Goal: Task Accomplishment & Management: Use online tool/utility

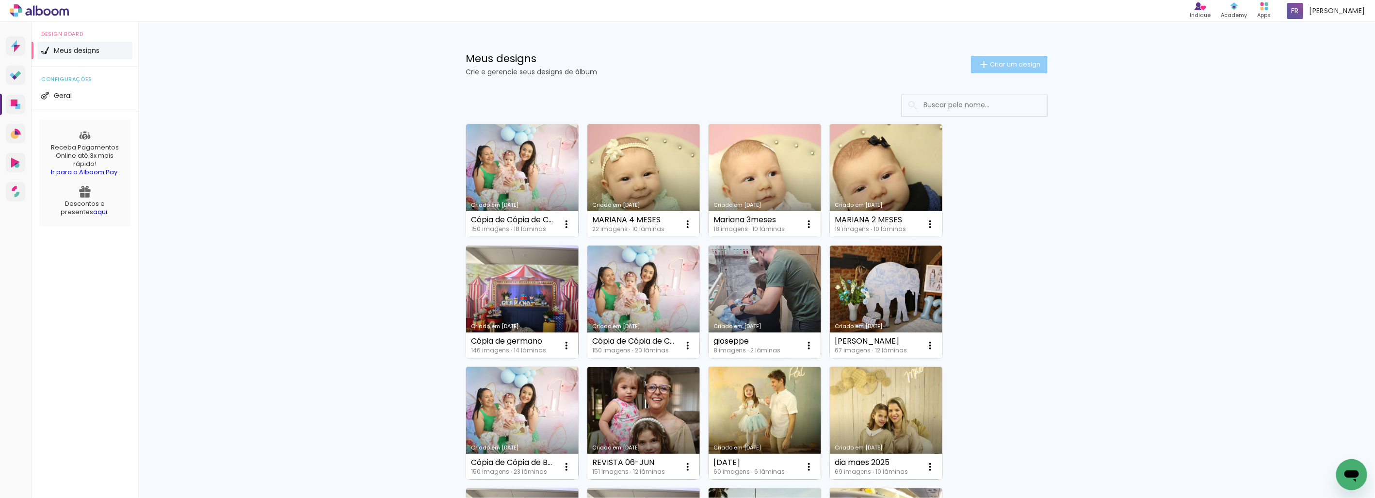
click at [1036, 61] on span "Criar um design" at bounding box center [1015, 64] width 50 height 6
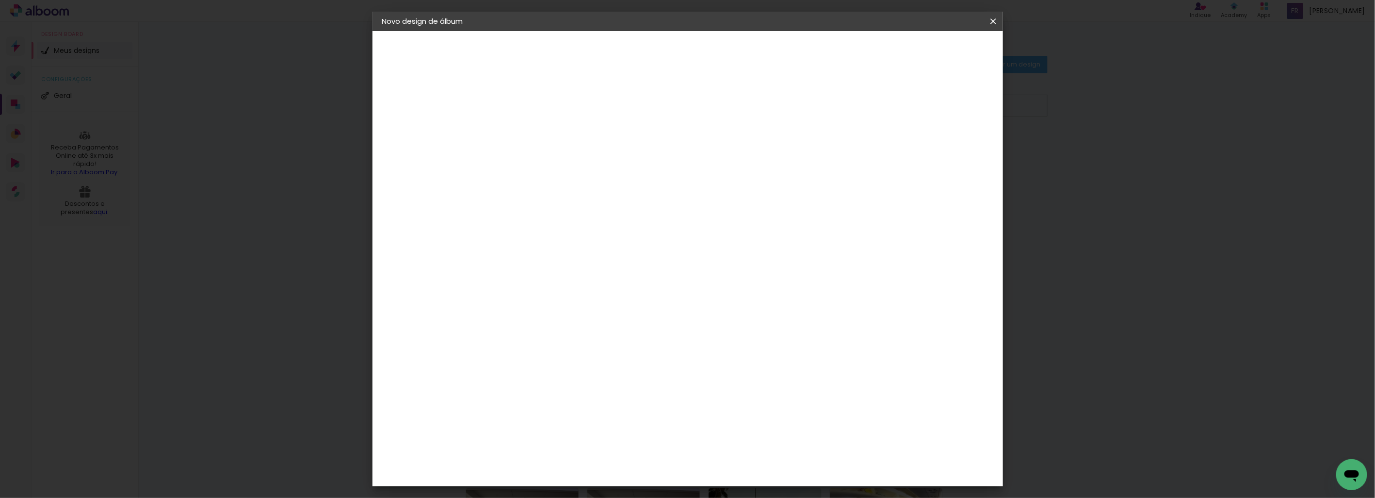
click at [541, 133] on input at bounding box center [541, 130] width 0 height 15
type input "RAFAELLA 1 ANINHO"
type paper-input "RAFAELLA 1 ANINHO"
click at [0, 0] on slot "Avançar" at bounding box center [0, 0] width 0 height 0
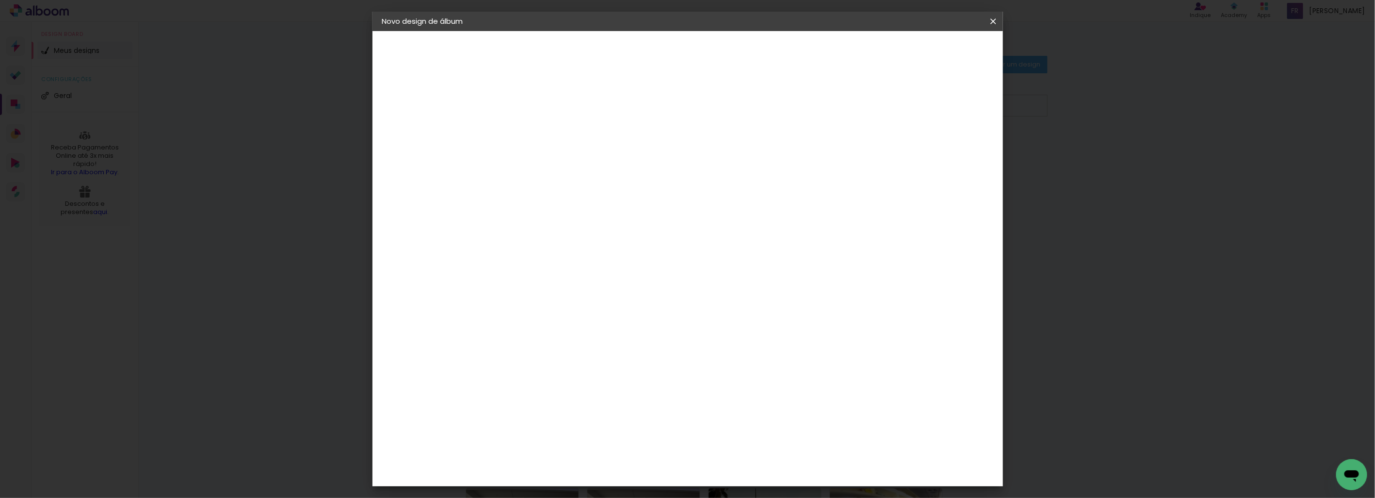
scroll to position [108, 0]
click at [0, 0] on slot "Avançar" at bounding box center [0, 0] width 0 height 0
click at [932, 54] on span "Iniciar design" at bounding box center [910, 51] width 44 height 7
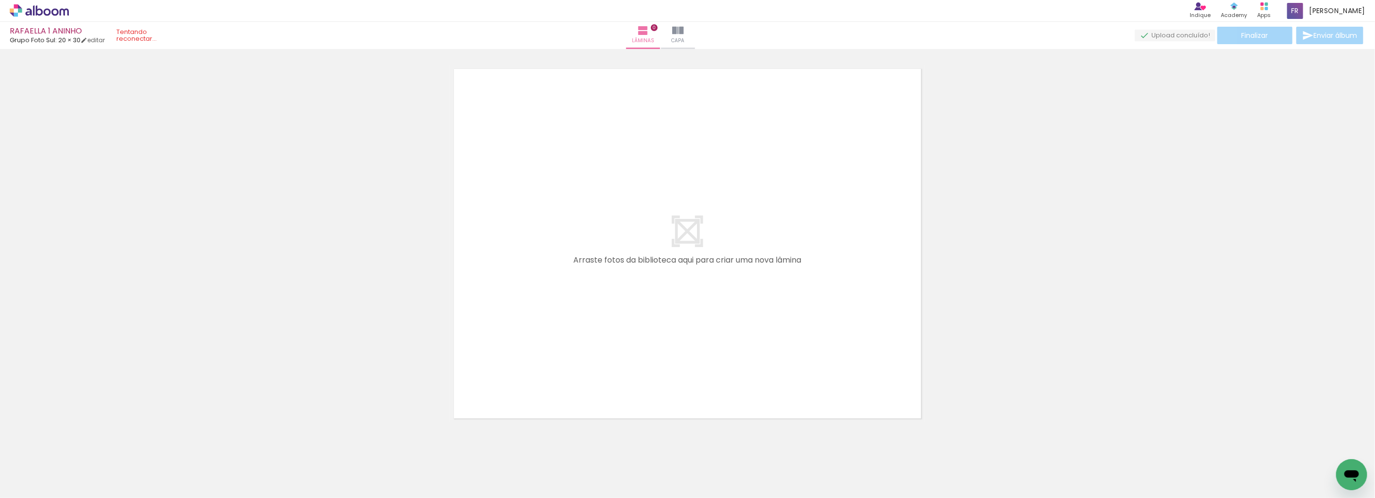
click at [1039, 233] on div at bounding box center [687, 231] width 1375 height 382
drag, startPoint x: 201, startPoint y: 173, endPoint x: 213, endPoint y: 169, distance: 12.7
click at [201, 173] on div at bounding box center [687, 231] width 1375 height 382
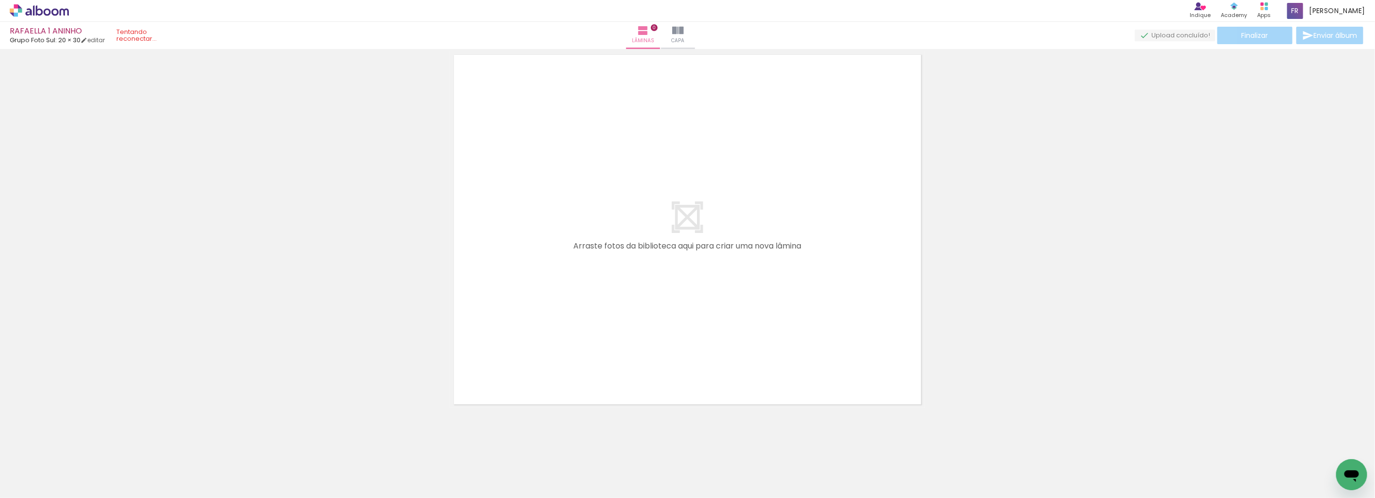
scroll to position [31, 0]
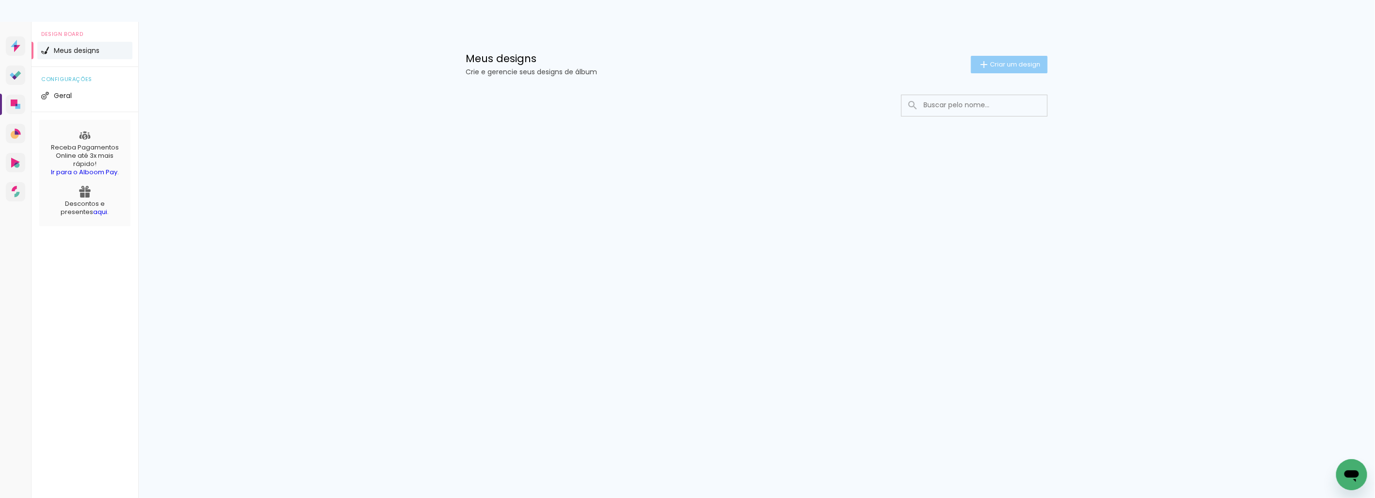
click at [1005, 66] on span "Criar um design" at bounding box center [1015, 64] width 50 height 6
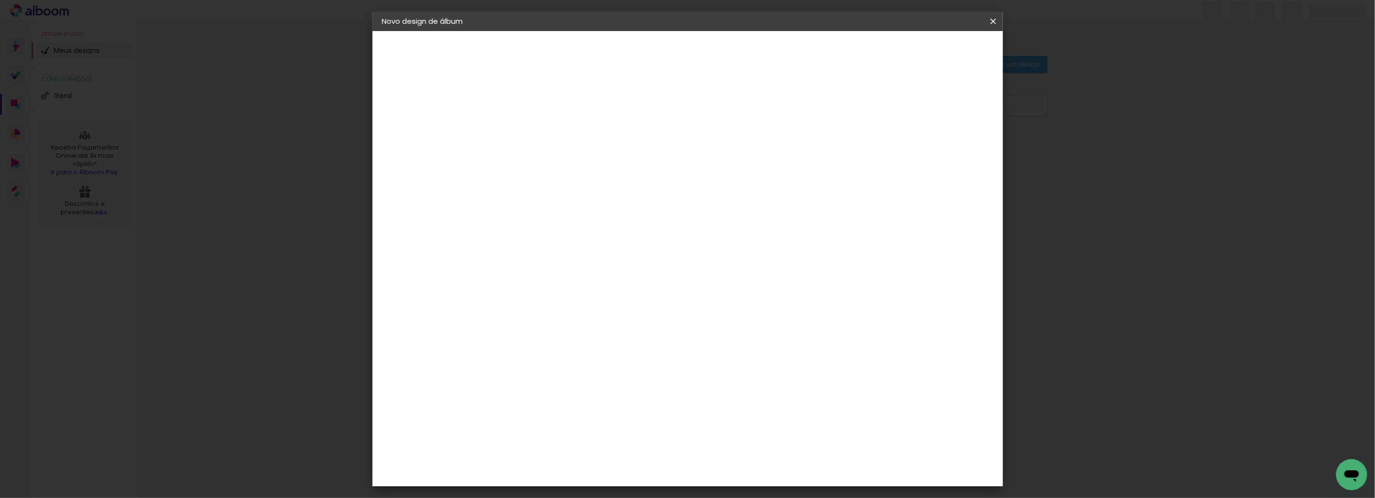
click at [541, 132] on input at bounding box center [541, 130] width 0 height 15
type input "MARIANA 5 MESES"
type paper-input "MARIANA 5 MESES"
click at [0, 0] on slot "Avançar" at bounding box center [0, 0] width 0 height 0
click at [528, 100] on div "Fornecedor Escolha um fornecedor ou avance com o tamanho livre. Voltar Avançar" at bounding box center [513, 72] width 29 height 82
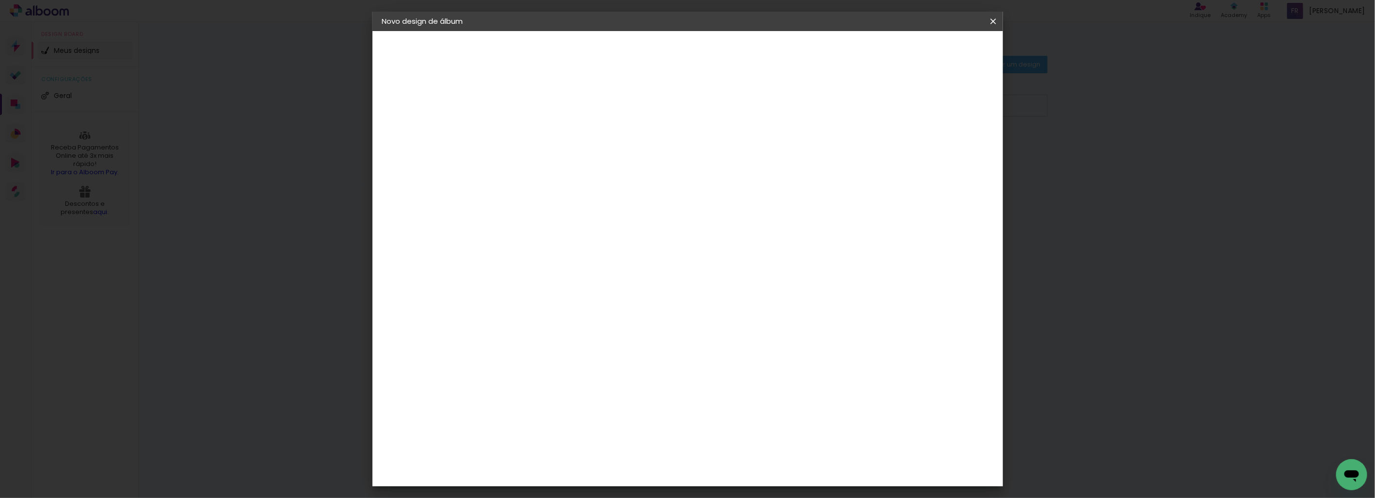
click at [528, 100] on div "Fornecedor Escolha um fornecedor ou avance com o tamanho livre. Voltar Avançar" at bounding box center [513, 72] width 29 height 82
click at [676, 57] on div "Voltar Avançar" at bounding box center [628, 51] width 97 height 16
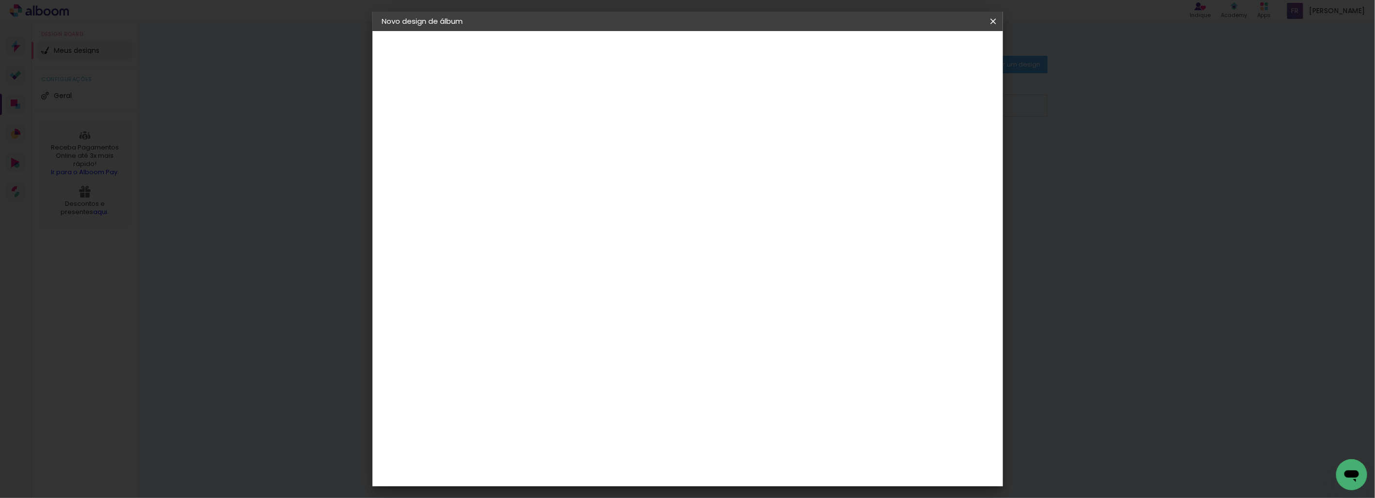
click at [676, 57] on div "Voltar Avançar" at bounding box center [628, 51] width 97 height 16
drag, startPoint x: 960, startPoint y: 57, endPoint x: 715, endPoint y: 34, distance: 246.0
click at [992, 24] on iron-icon at bounding box center [994, 21] width 12 height 10
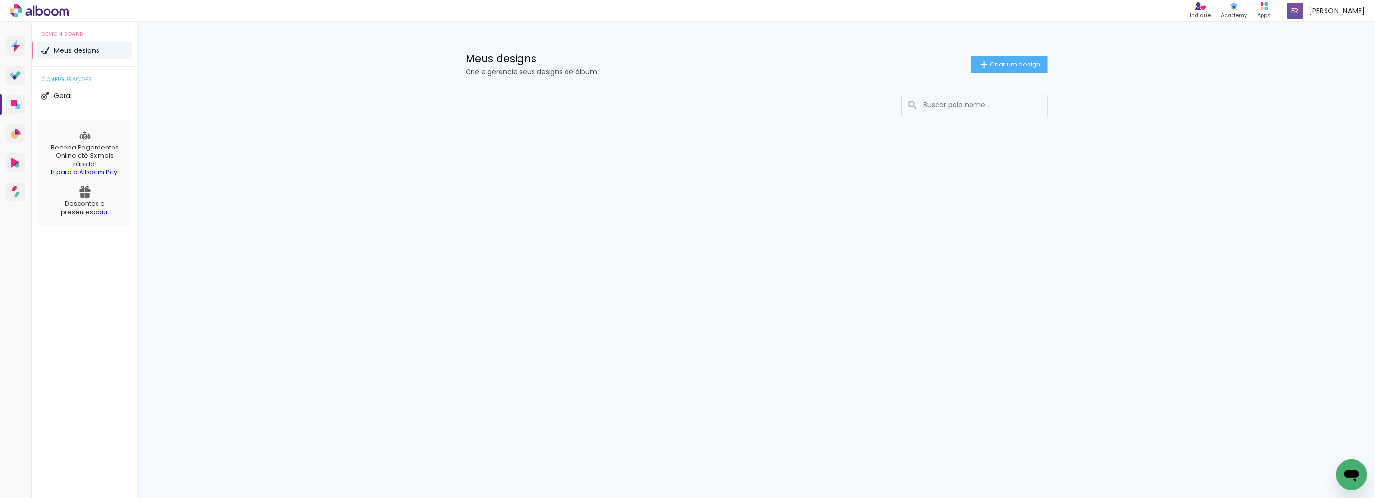
click at [759, 57] on h1 "Meus designs" at bounding box center [718, 58] width 505 height 10
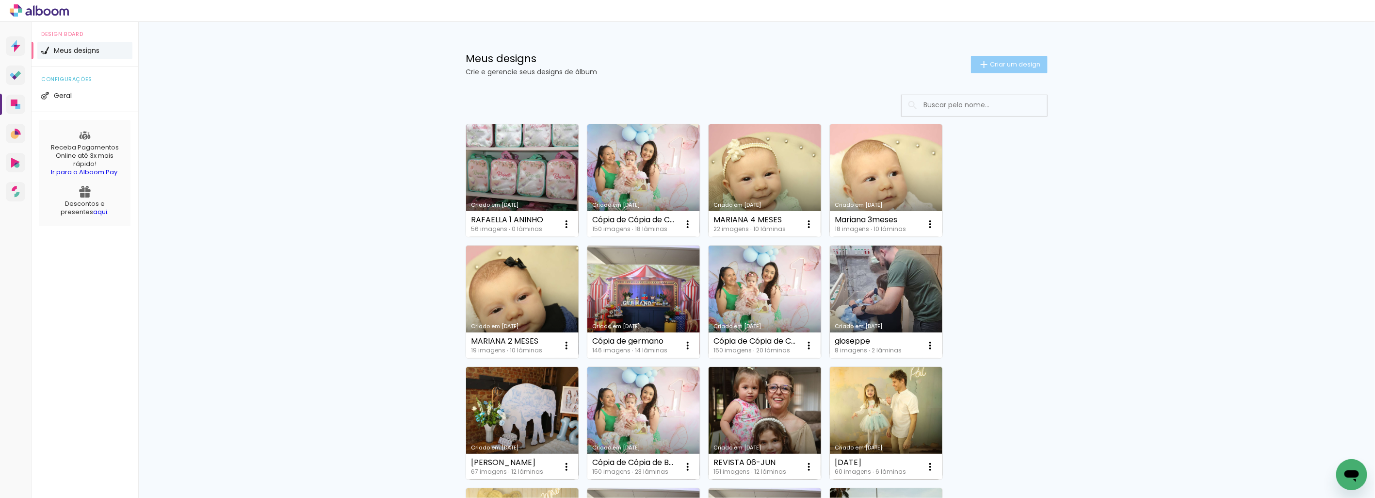
click at [1010, 66] on span "Criar um design" at bounding box center [1015, 64] width 50 height 6
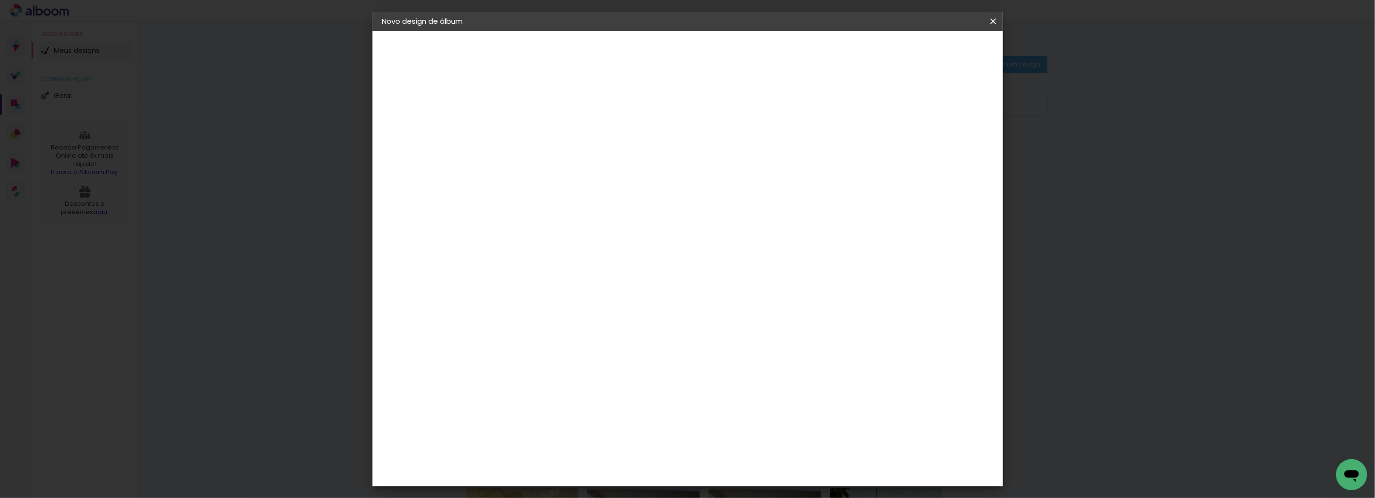
click at [541, 123] on input at bounding box center [541, 130] width 0 height 15
click at [541, 129] on input at bounding box center [541, 130] width 0 height 15
type input "MARIANA 5 MESES"
type paper-input "MARIANA 5 MESES"
click at [640, 51] on paper-button "Avançar" at bounding box center [617, 51] width 48 height 16
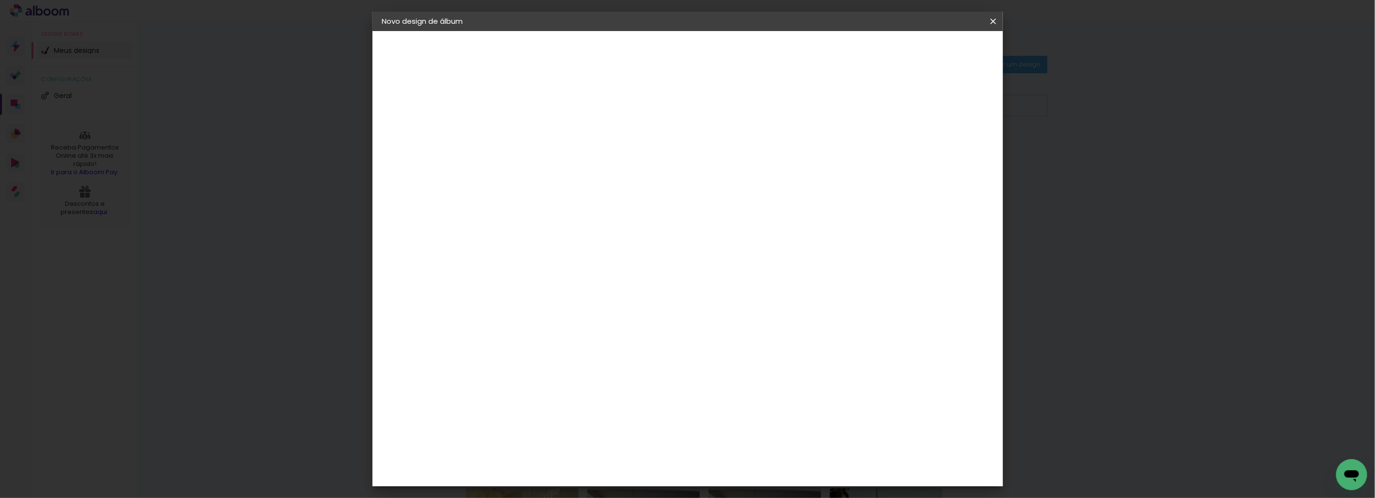
click at [717, 51] on paper-button "Avançar" at bounding box center [693, 51] width 48 height 16
click at [0, 0] on slot "Avançar" at bounding box center [0, 0] width 0 height 0
click at [932, 53] on span "Iniciar design" at bounding box center [910, 51] width 44 height 7
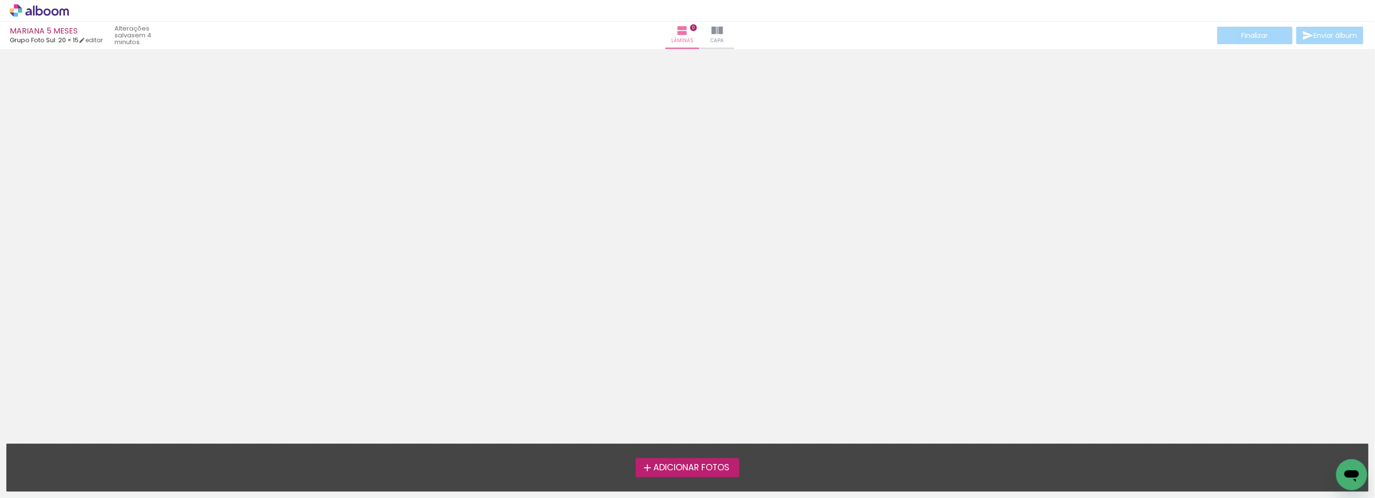
click at [667, 463] on span "Adicionar Fotos" at bounding box center [691, 467] width 76 height 9
click at [0, 0] on input "file" at bounding box center [0, 0] width 0 height 0
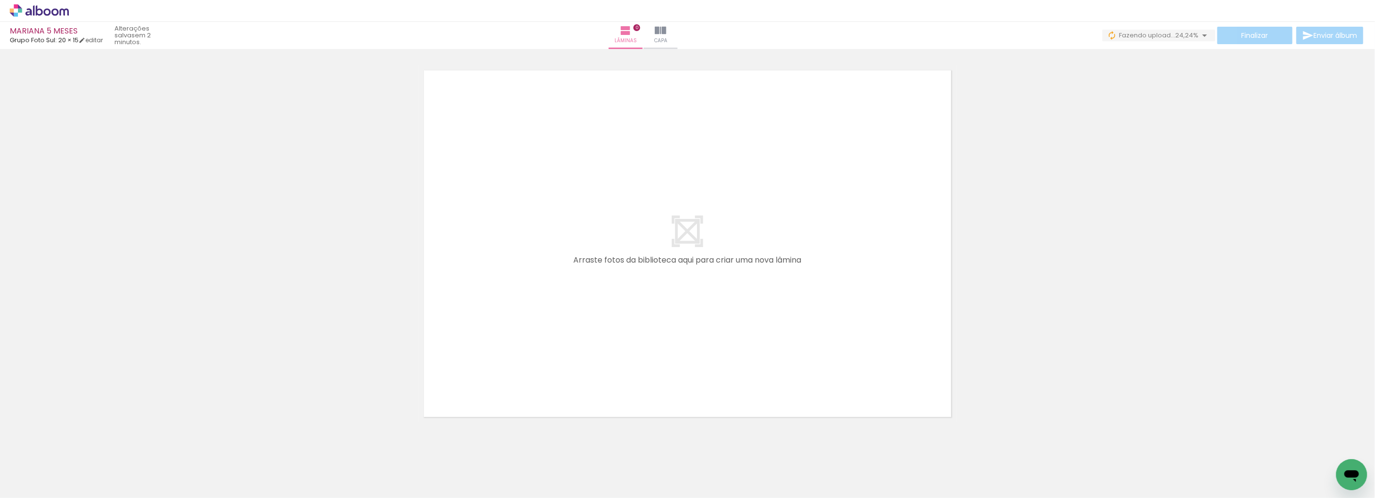
click at [1222, 310] on div at bounding box center [687, 231] width 1375 height 382
click at [322, 258] on div at bounding box center [687, 231] width 1375 height 382
click at [53, 12] on icon at bounding box center [39, 10] width 59 height 13
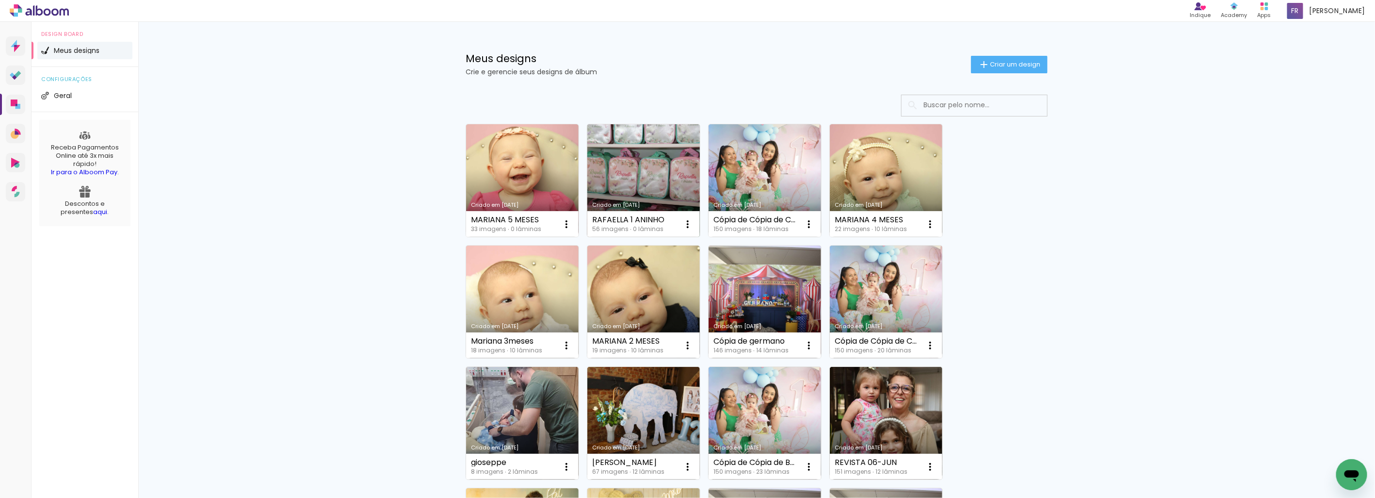
click at [677, 169] on link "Criado em 15/09/25" at bounding box center [643, 180] width 113 height 113
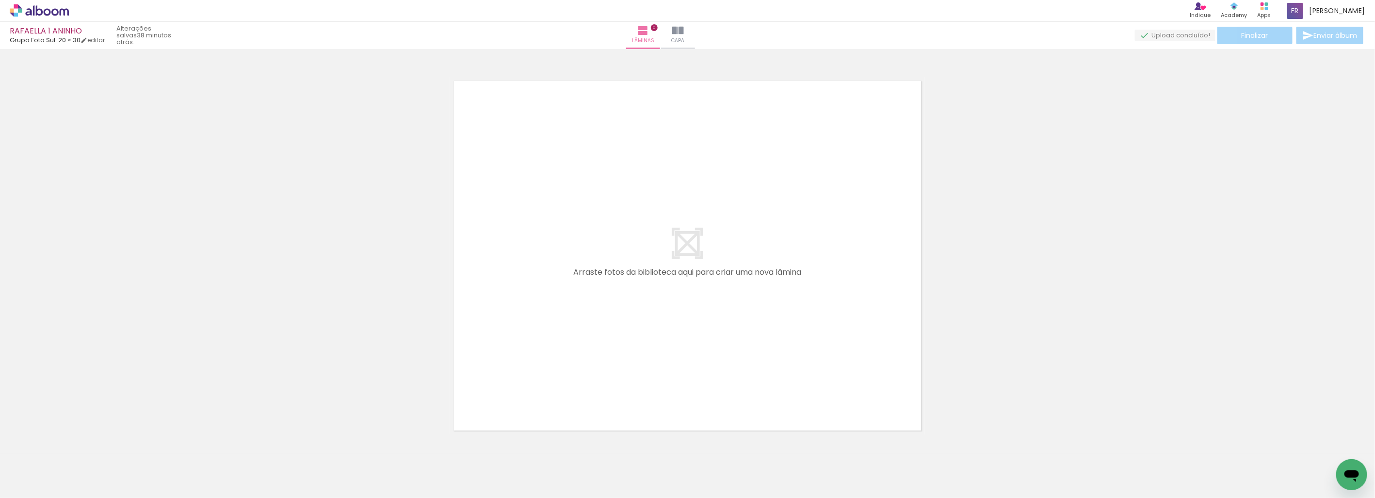
click at [1111, 195] on div at bounding box center [687, 243] width 1375 height 382
drag, startPoint x: 267, startPoint y: 476, endPoint x: 328, endPoint y: 414, distance: 87.1
click at [666, 288] on quentale-workspace at bounding box center [687, 249] width 1375 height 498
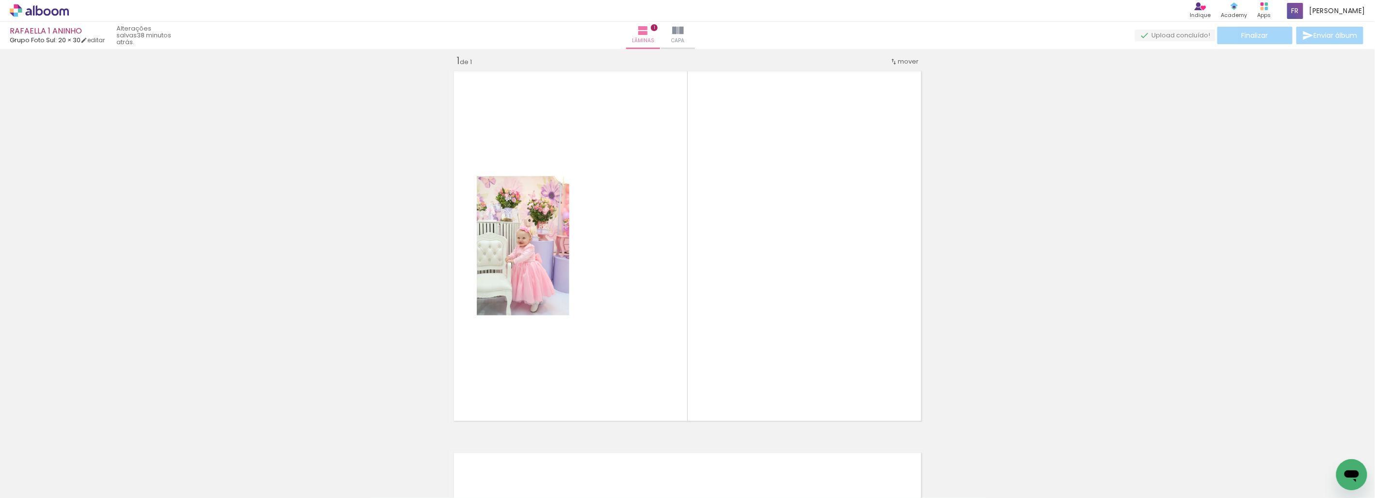
scroll to position [12, 0]
drag, startPoint x: 320, startPoint y: 457, endPoint x: 507, endPoint y: 391, distance: 198.1
click at [696, 280] on quentale-workspace at bounding box center [687, 249] width 1375 height 498
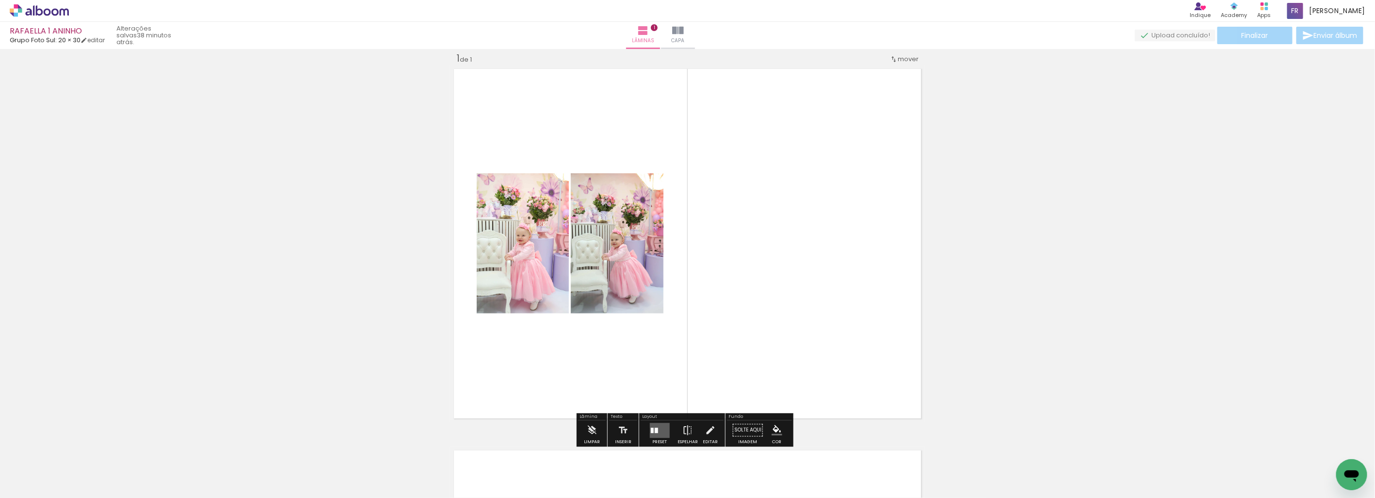
drag, startPoint x: 370, startPoint y: 475, endPoint x: 647, endPoint y: 270, distance: 344.3
click at [647, 270] on quentale-workspace at bounding box center [687, 249] width 1375 height 498
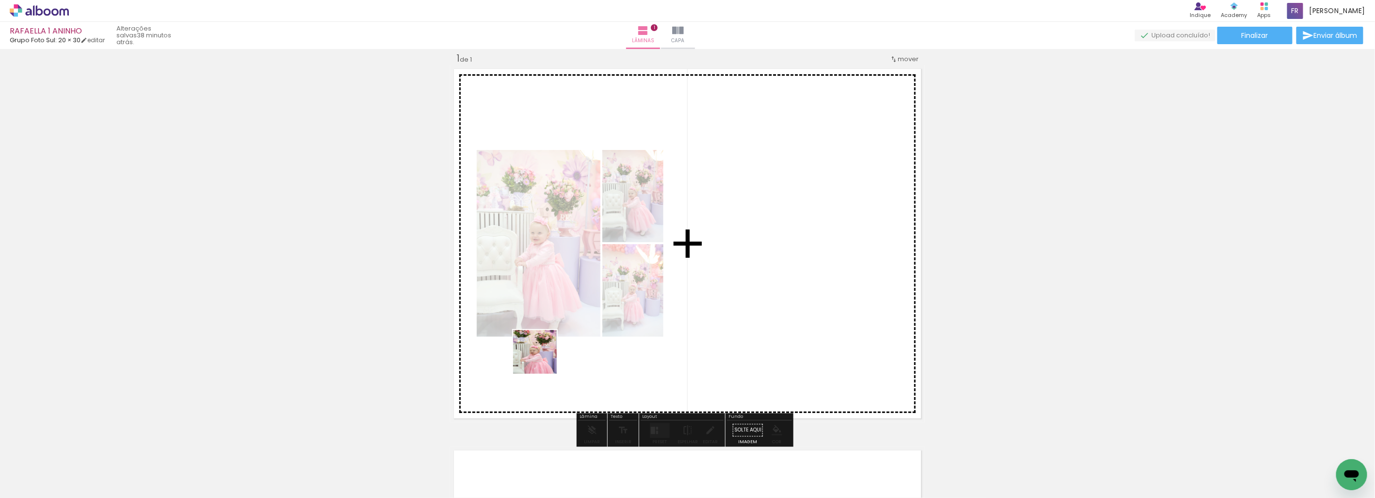
drag, startPoint x: 433, startPoint y: 465, endPoint x: 734, endPoint y: 250, distance: 370.1
click at [736, 247] on quentale-workspace at bounding box center [687, 249] width 1375 height 498
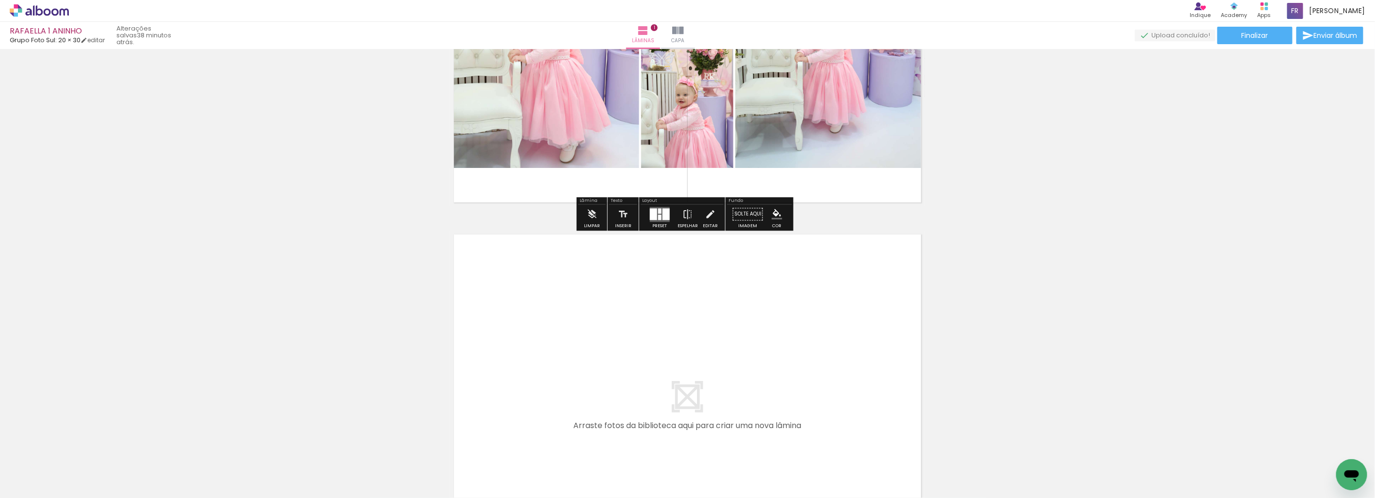
drag, startPoint x: 492, startPoint y: 470, endPoint x: 587, endPoint y: 287, distance: 205.9
click at [587, 287] on quentale-workspace at bounding box center [687, 249] width 1375 height 498
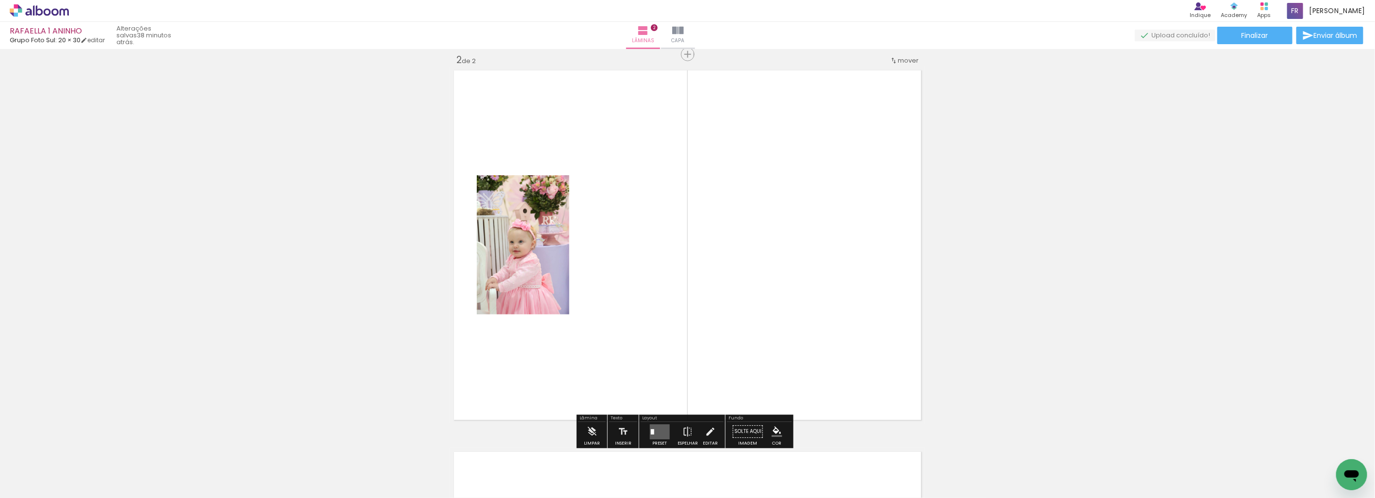
scroll to position [393, 0]
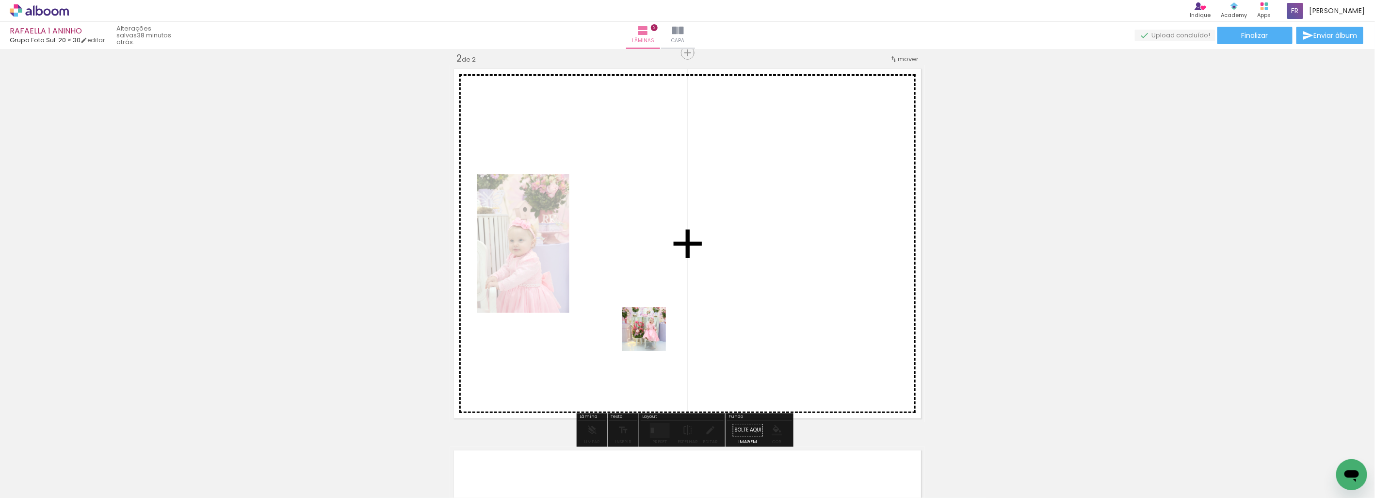
drag, startPoint x: 652, startPoint y: 336, endPoint x: 636, endPoint y: 438, distance: 102.6
click at [671, 317] on quentale-workspace at bounding box center [687, 249] width 1375 height 498
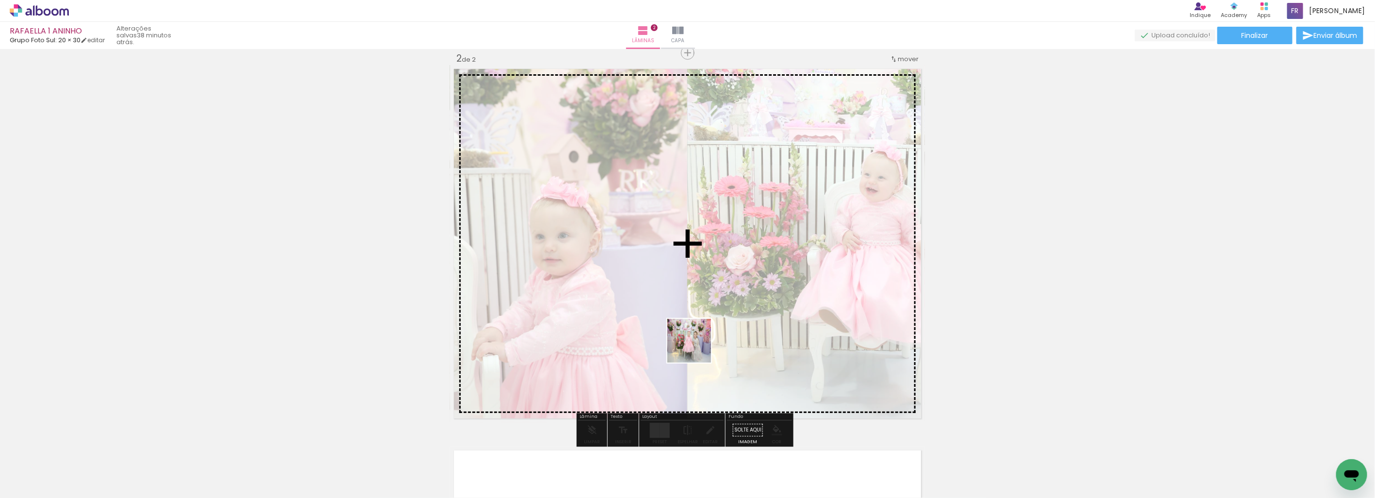
drag, startPoint x: 604, startPoint y: 459, endPoint x: 767, endPoint y: 283, distance: 239.6
click at [767, 283] on quentale-workspace at bounding box center [687, 249] width 1375 height 498
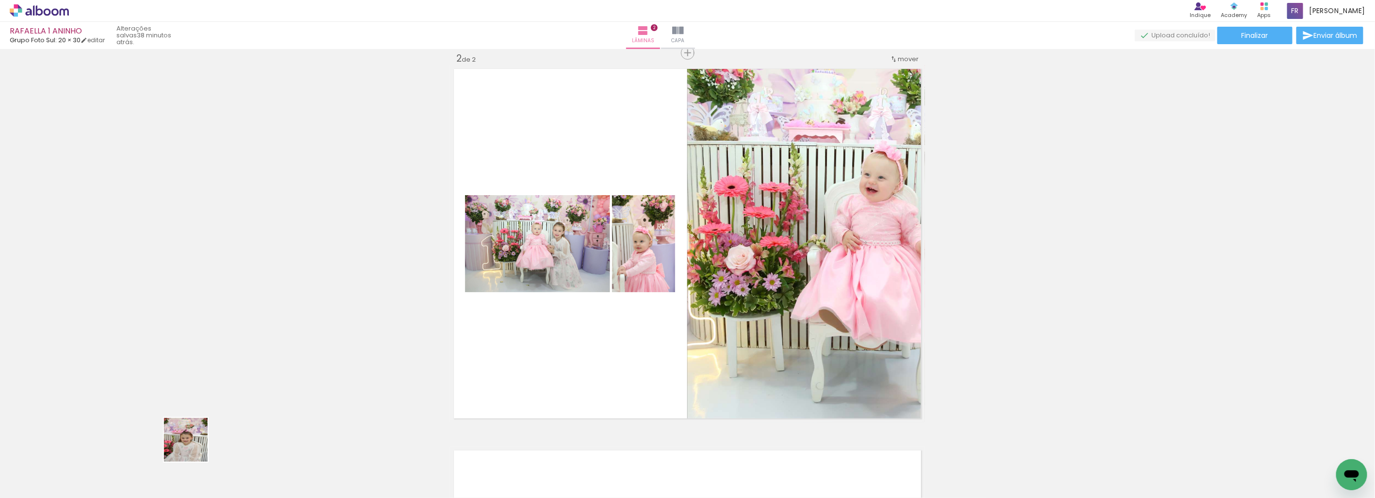
drag, startPoint x: 156, startPoint y: 472, endPoint x: 621, endPoint y: 309, distance: 493.6
click at [621, 309] on quentale-workspace at bounding box center [687, 249] width 1375 height 498
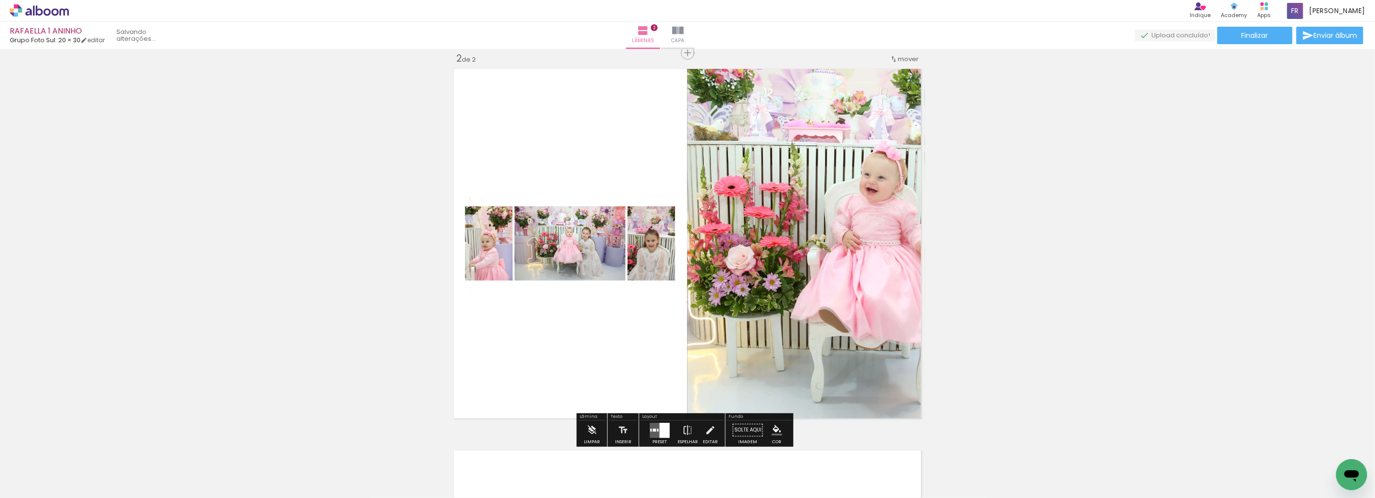
drag, startPoint x: 210, startPoint y: 465, endPoint x: 589, endPoint y: 321, distance: 405.6
click at [589, 321] on quentale-workspace at bounding box center [687, 249] width 1375 height 498
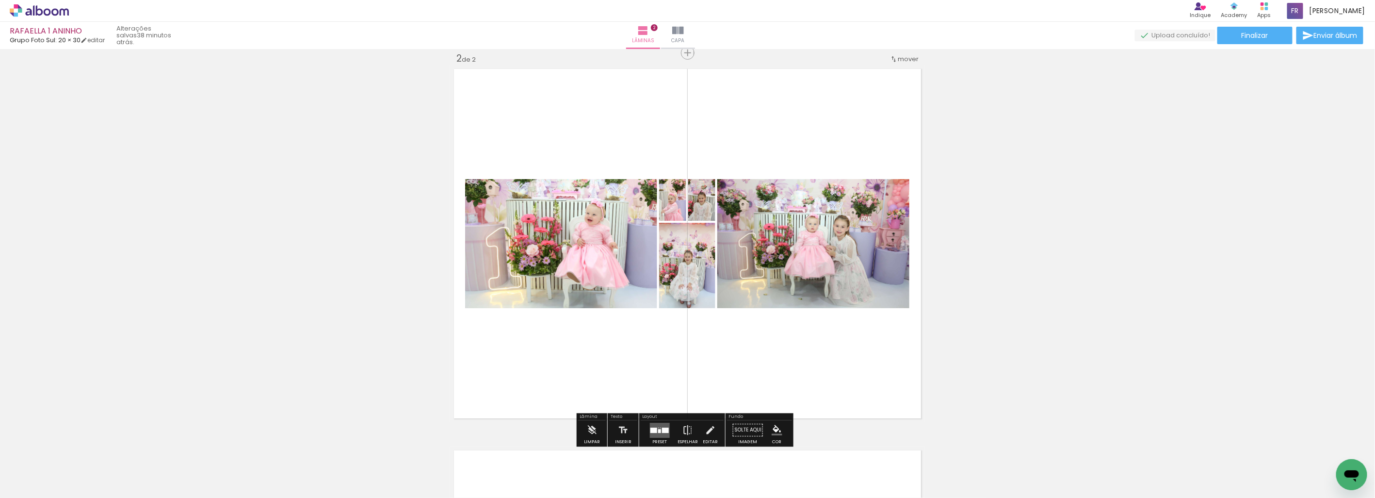
click at [1106, 197] on div "Inserir lâmina 1 de 2 Inserir lâmina 2 de 2" at bounding box center [687, 231] width 1375 height 1144
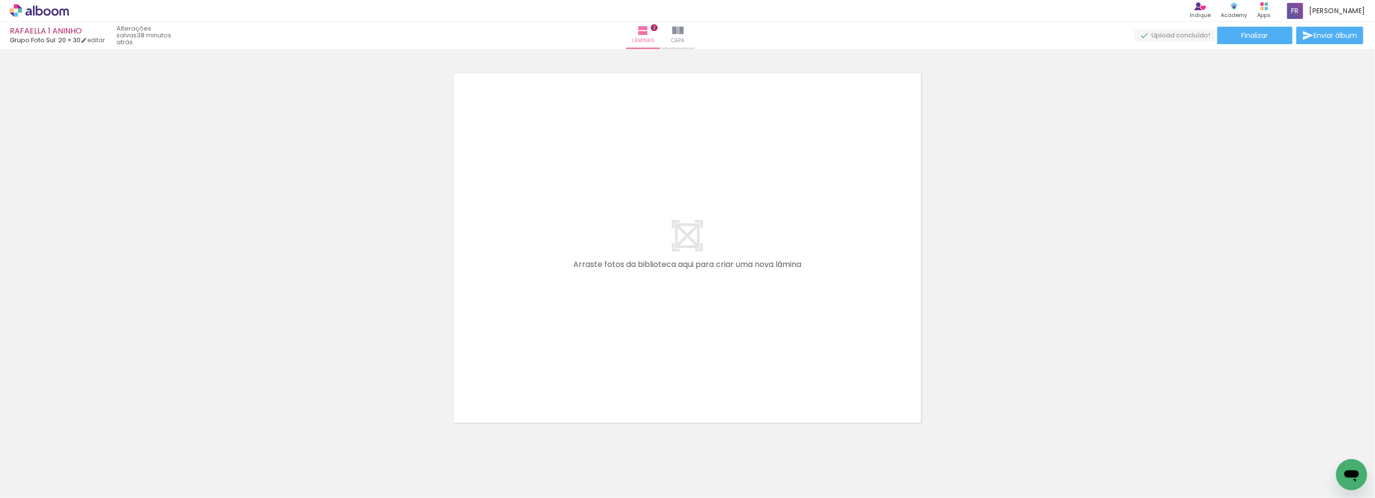
drag, startPoint x: 643, startPoint y: 482, endPoint x: 676, endPoint y: 226, distance: 258.3
click at [676, 226] on quentale-workspace at bounding box center [687, 249] width 1375 height 498
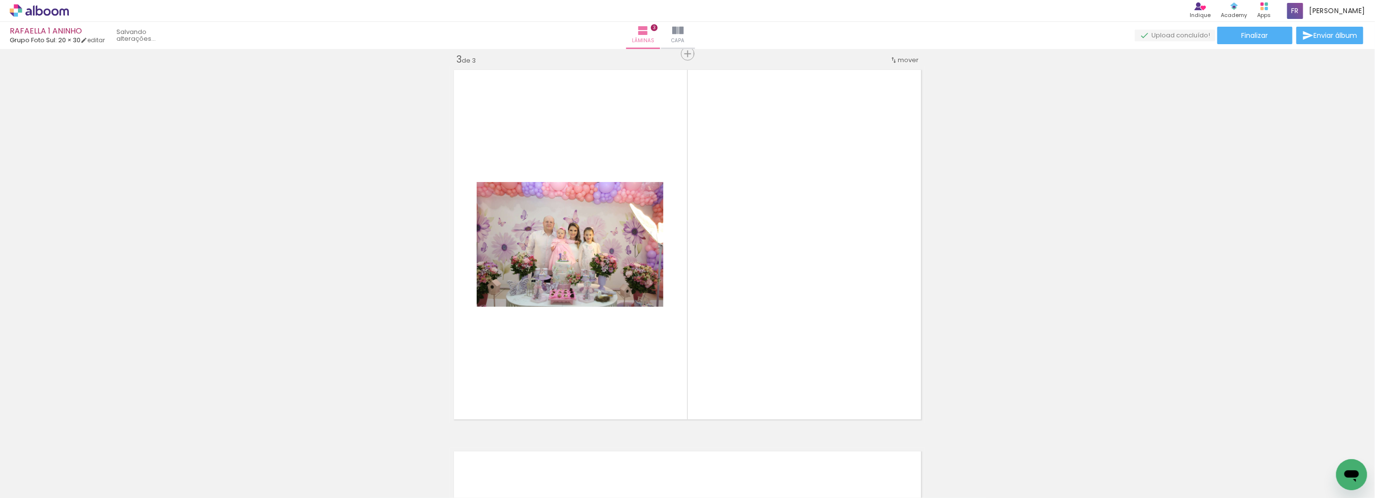
scroll to position [775, 0]
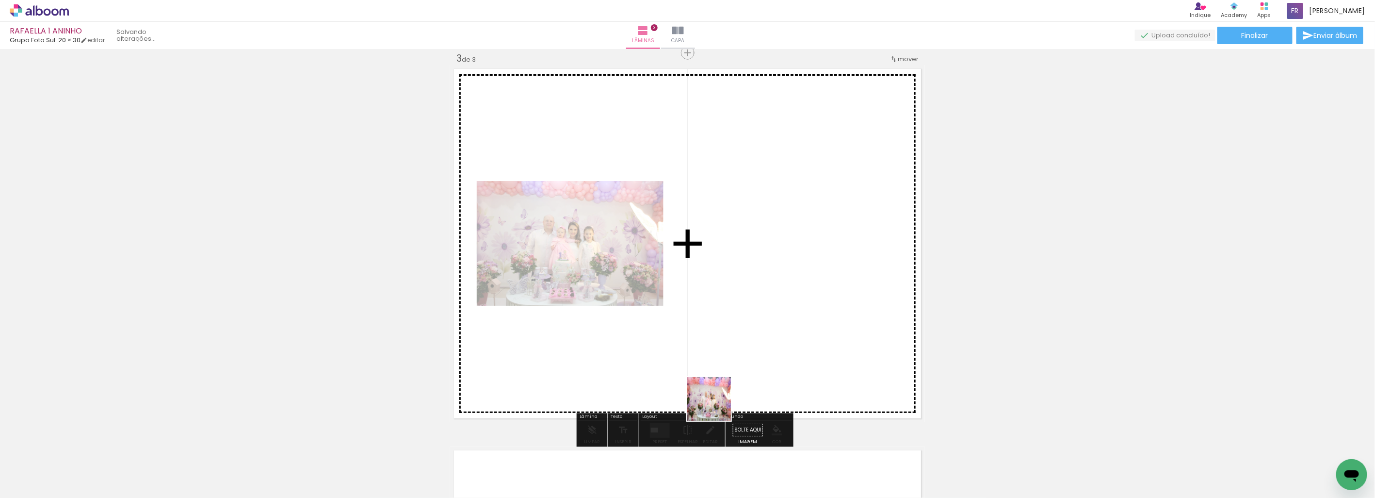
drag, startPoint x: 699, startPoint y: 473, endPoint x: 746, endPoint y: 428, distance: 64.5
click at [754, 268] on quentale-workspace at bounding box center [687, 249] width 1375 height 498
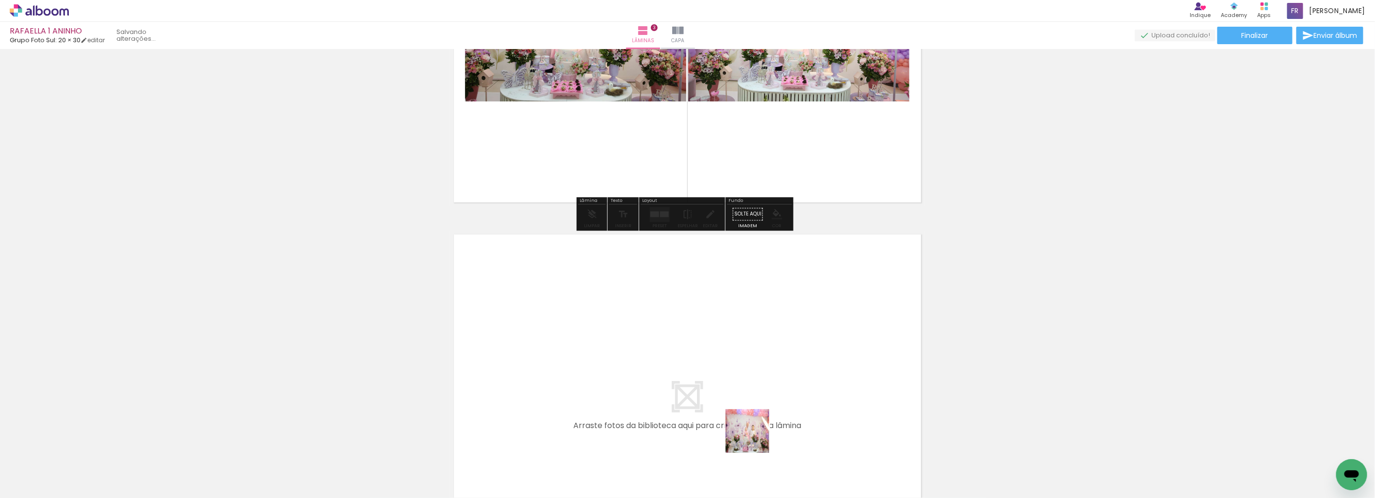
drag, startPoint x: 767, startPoint y: 464, endPoint x: 736, endPoint y: 353, distance: 115.2
click at [736, 353] on quentale-workspace at bounding box center [687, 249] width 1375 height 498
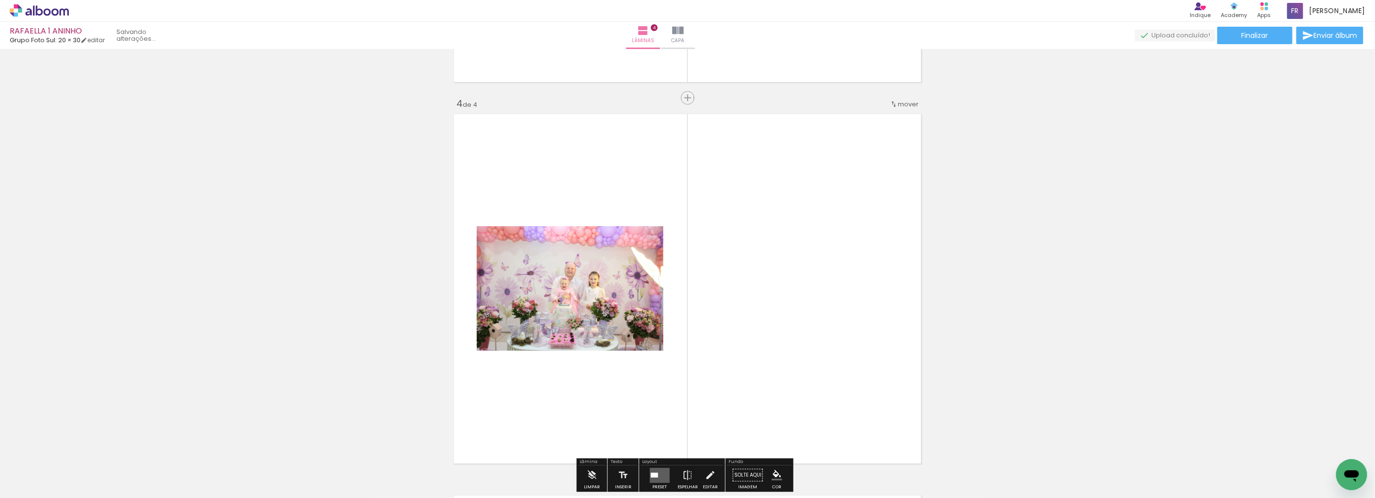
scroll to position [1156, 0]
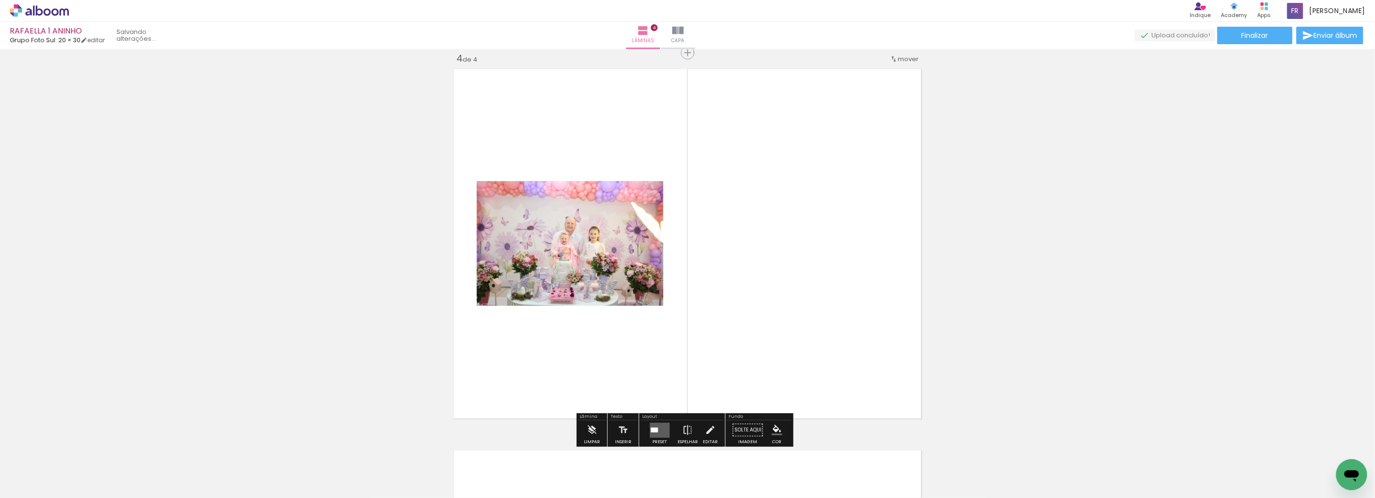
drag, startPoint x: 816, startPoint y: 468, endPoint x: 812, endPoint y: 259, distance: 208.6
click at [812, 259] on quentale-workspace at bounding box center [687, 249] width 1375 height 498
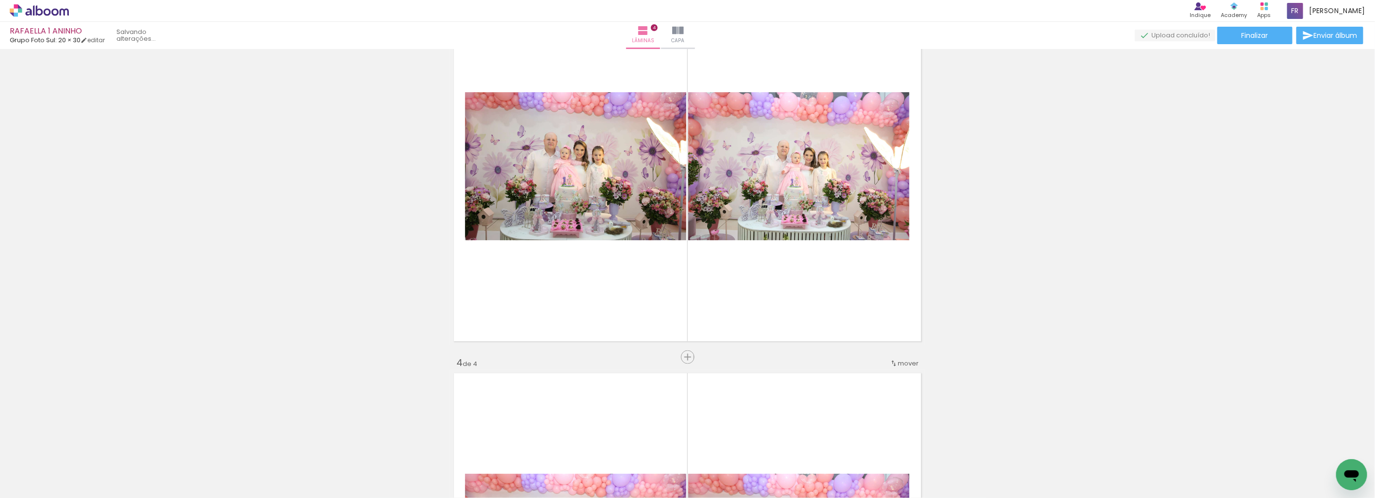
scroll to position [832, 0]
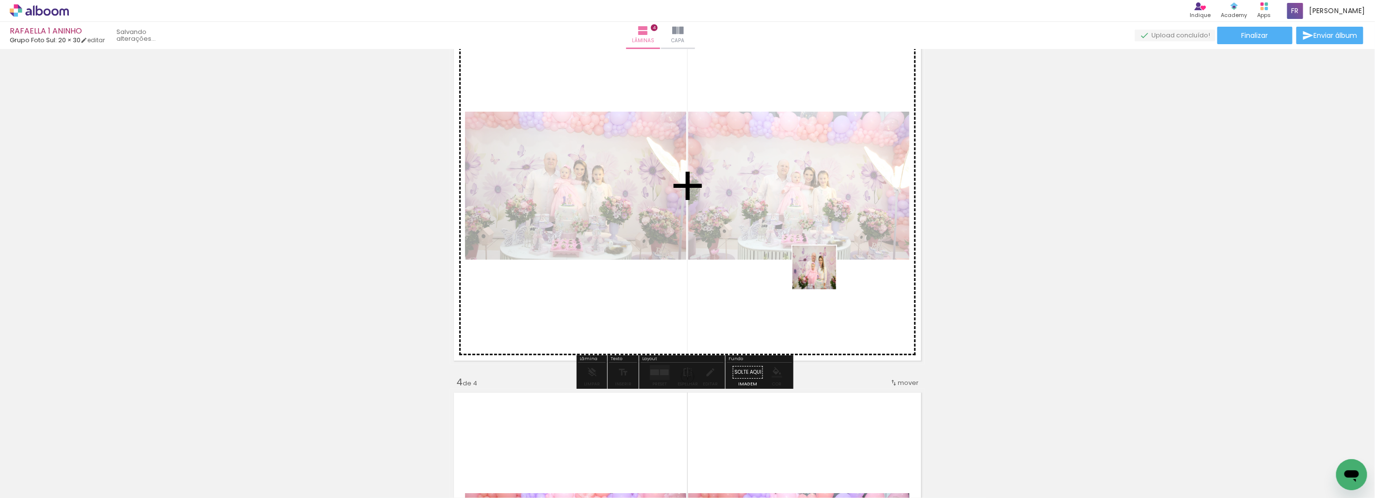
drag, startPoint x: 867, startPoint y: 472, endPoint x: 822, endPoint y: 274, distance: 202.5
click at [821, 273] on quentale-workspace at bounding box center [687, 249] width 1375 height 498
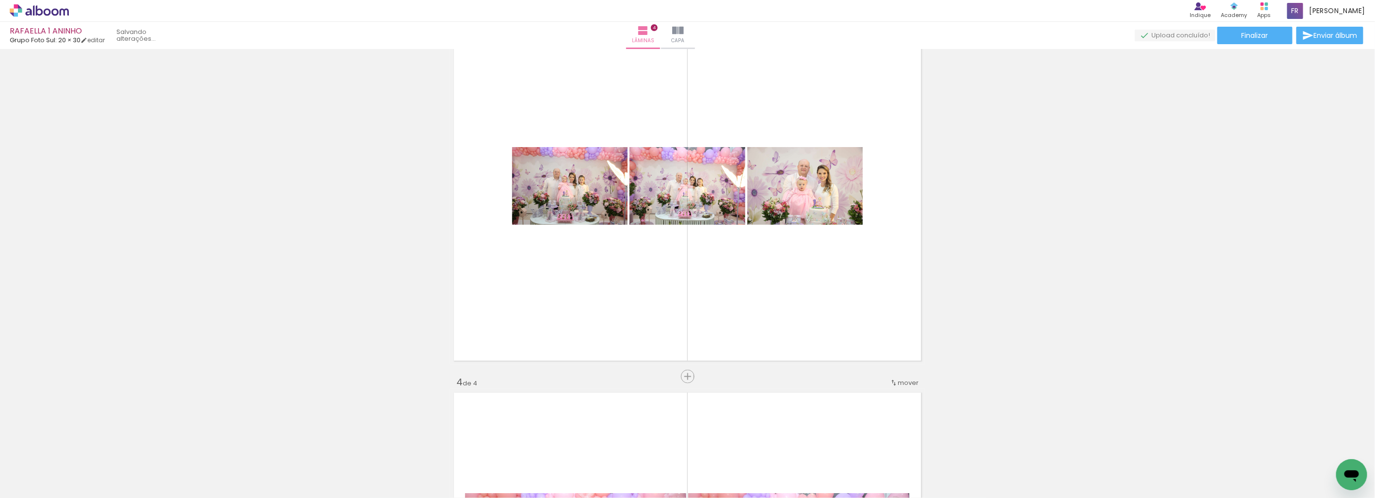
drag, startPoint x: 925, startPoint y: 476, endPoint x: 831, endPoint y: 280, distance: 217.6
click at [808, 276] on quentale-workspace at bounding box center [687, 249] width 1375 height 498
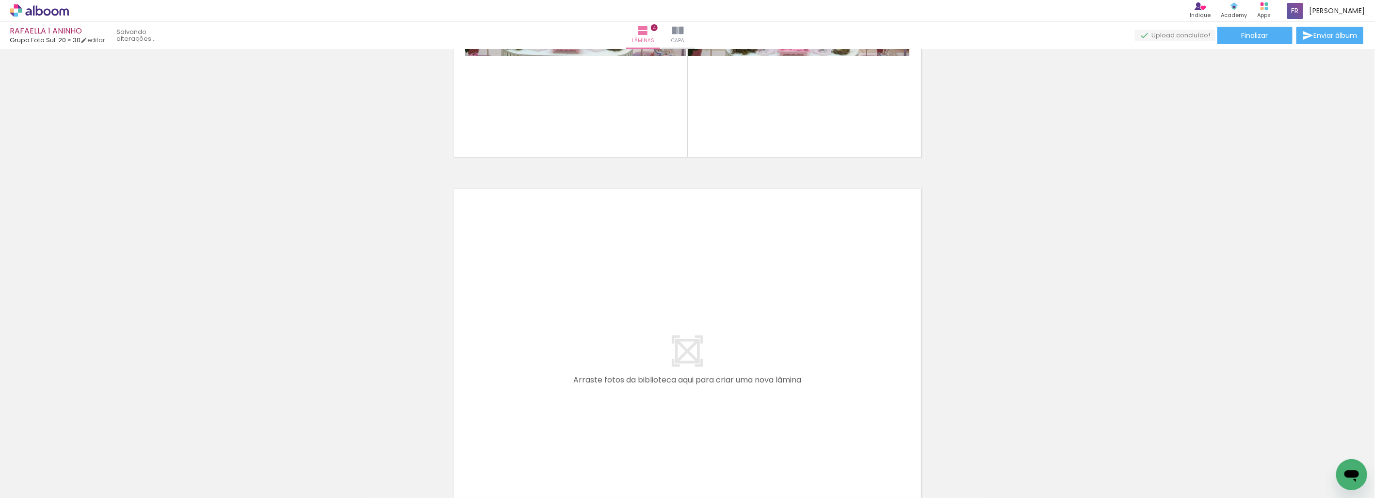
scroll to position [1425, 0]
drag, startPoint x: 1080, startPoint y: 468, endPoint x: 1009, endPoint y: 416, distance: 87.9
click at [697, 322] on quentale-workspace at bounding box center [687, 249] width 1375 height 498
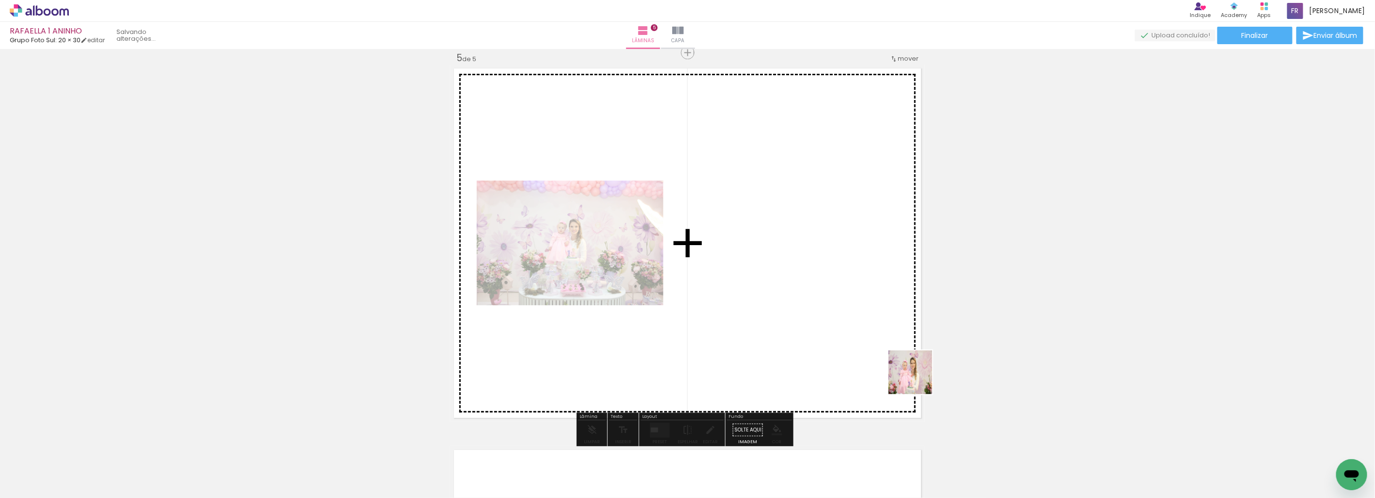
drag, startPoint x: 1124, startPoint y: 470, endPoint x: 716, endPoint y: 309, distance: 438.6
click at [716, 309] on quentale-workspace at bounding box center [687, 249] width 1375 height 498
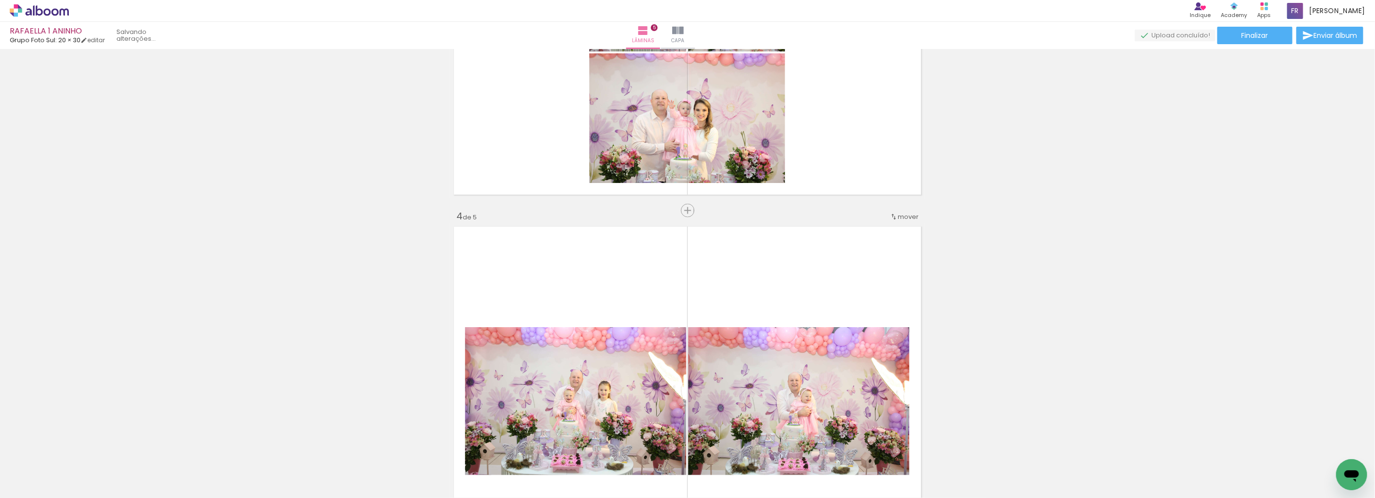
scroll to position [837, 0]
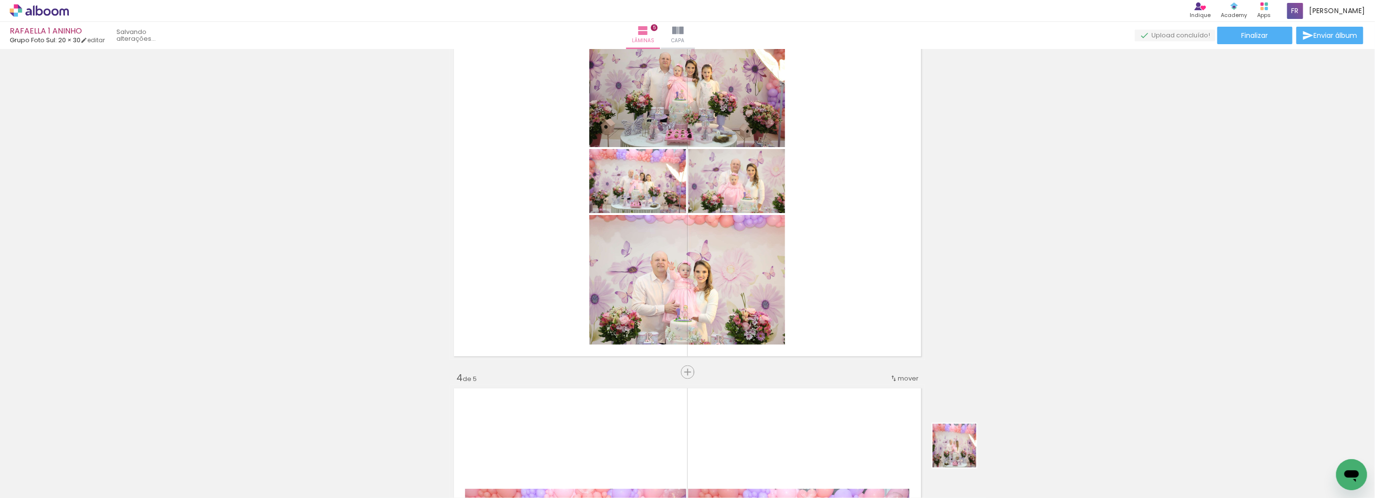
drag, startPoint x: 962, startPoint y: 453, endPoint x: 984, endPoint y: 412, distance: 45.8
click at [791, 217] on quentale-workspace at bounding box center [687, 249] width 1375 height 498
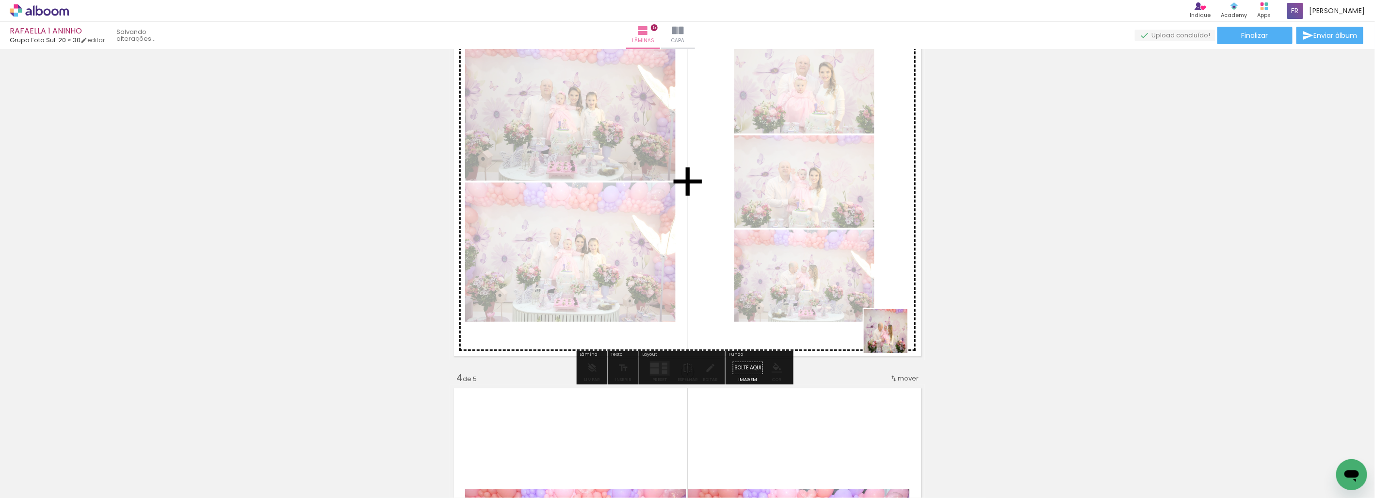
drag, startPoint x: 1028, startPoint y: 462, endPoint x: 753, endPoint y: 240, distance: 354.0
click at [753, 240] on quentale-workspace at bounding box center [687, 249] width 1375 height 498
